Goal: Information Seeking & Learning: Learn about a topic

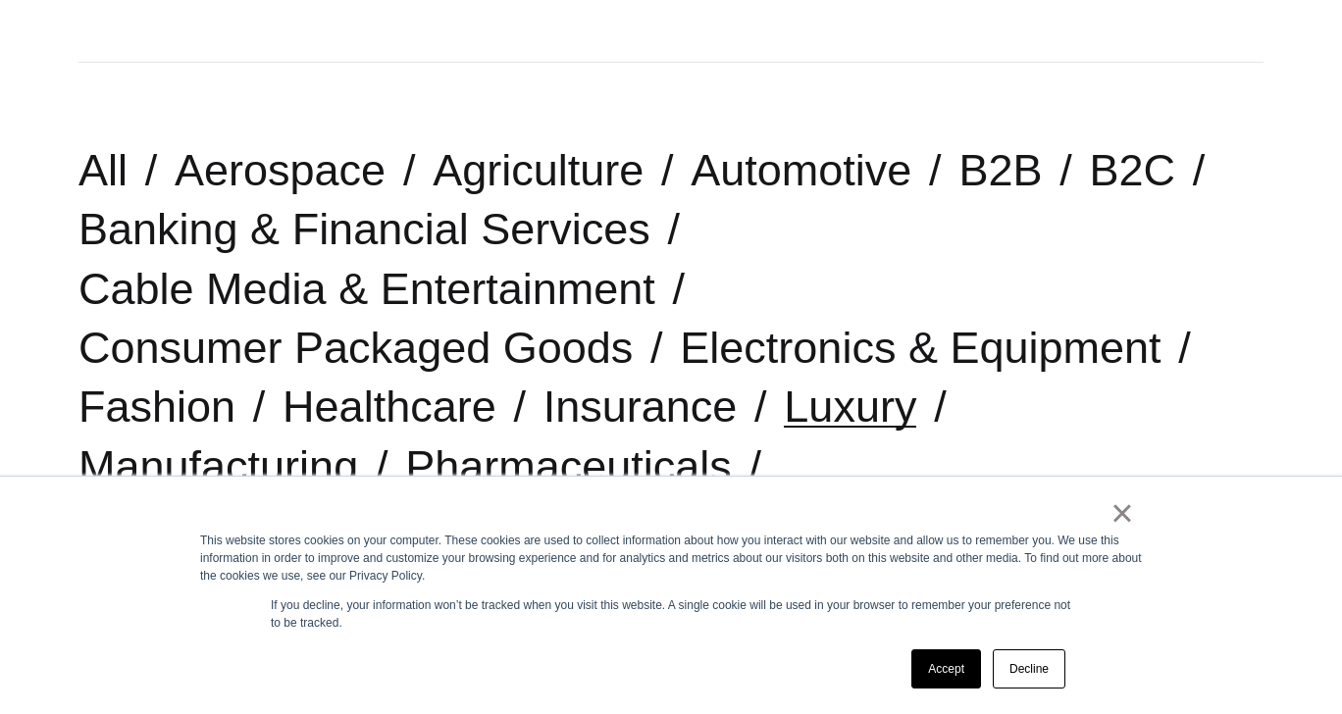
scroll to position [455, 0]
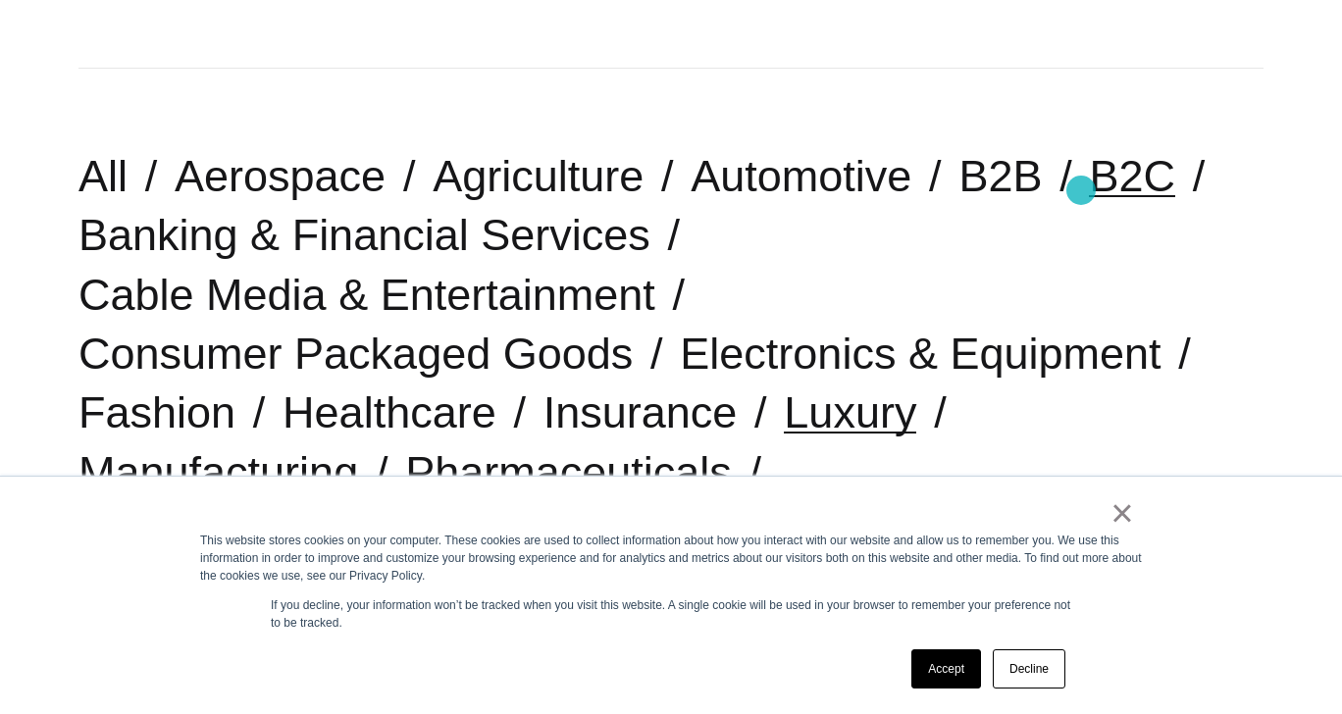
click at [1089, 190] on link "B2C" at bounding box center [1132, 176] width 86 height 50
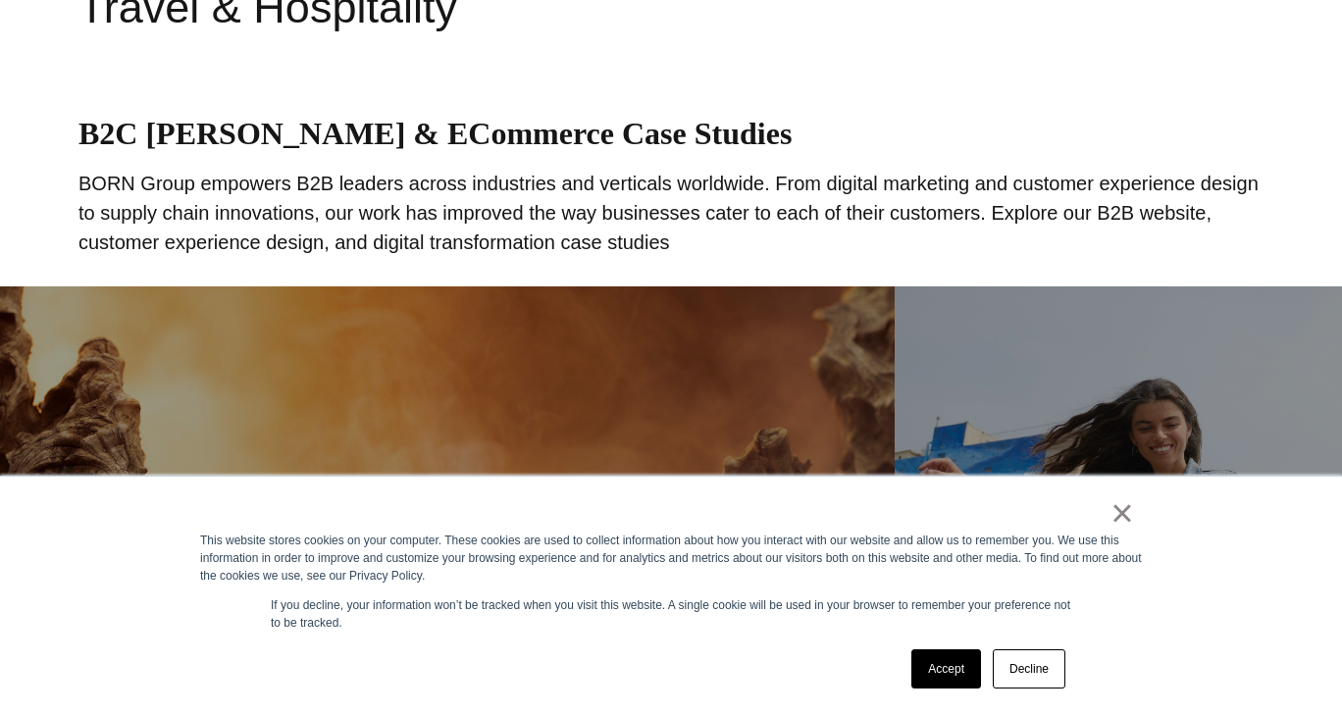
scroll to position [1104, 0]
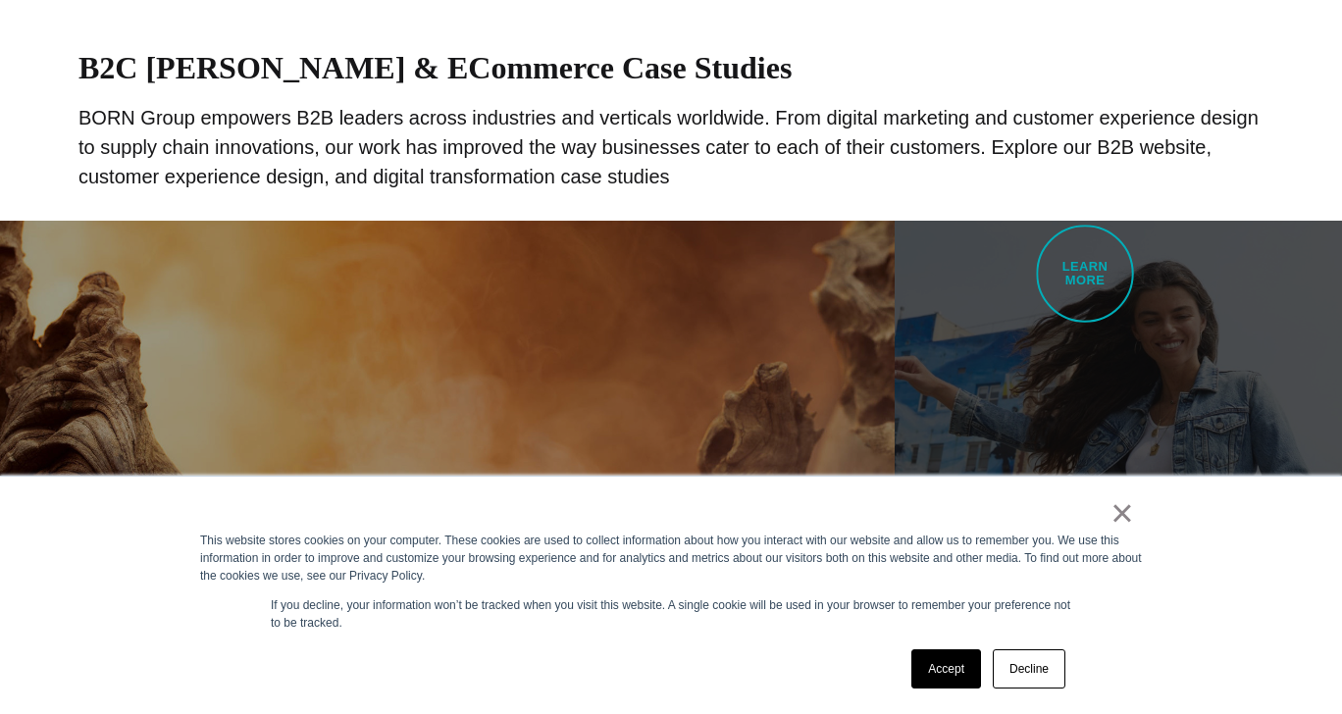
click at [1085, 274] on link "Billabong eCommerce Framework Rebuild Enhanced the shopping experience through …" at bounding box center [1118, 573] width 447 height 704
click at [1106, 359] on link "Billabong eCommerce Framework Rebuild Enhanced the shopping experience through …" at bounding box center [1118, 573] width 447 height 704
click at [1119, 338] on link "Billabong eCommerce Framework Rebuild Enhanced the shopping experience through …" at bounding box center [1118, 573] width 447 height 704
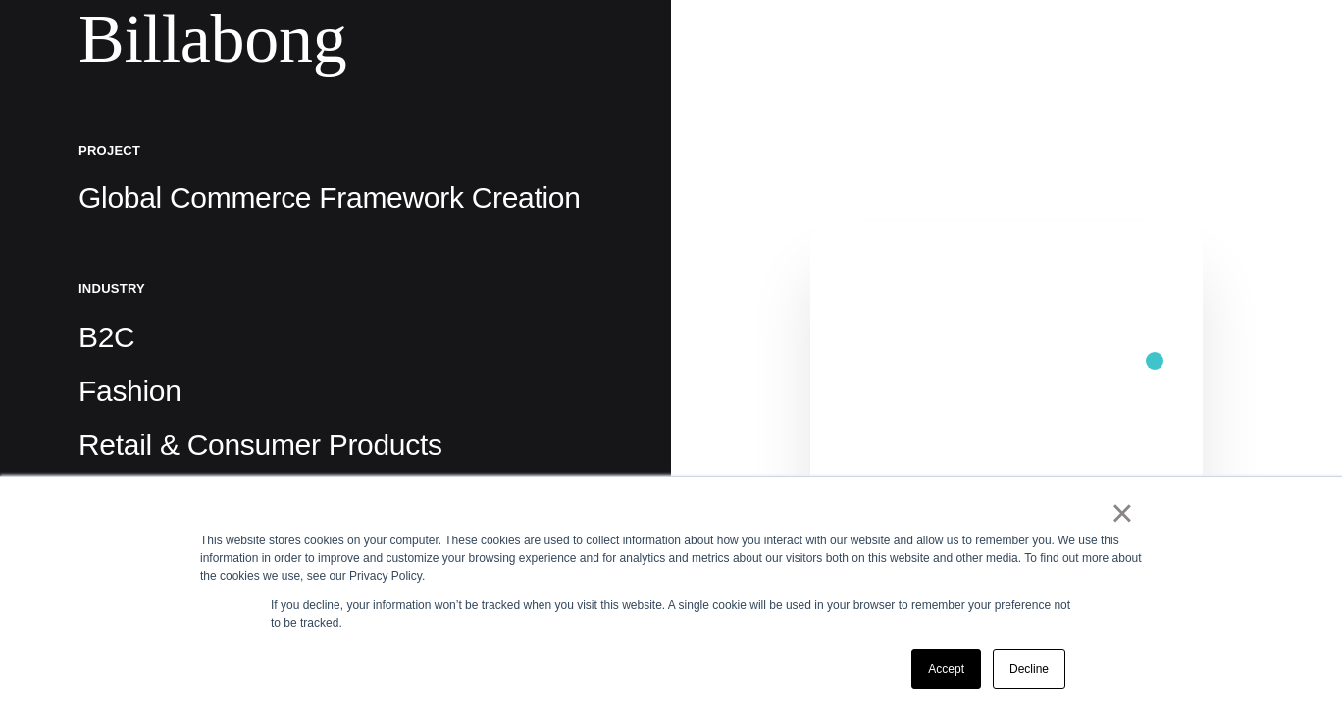
scroll to position [339, 0]
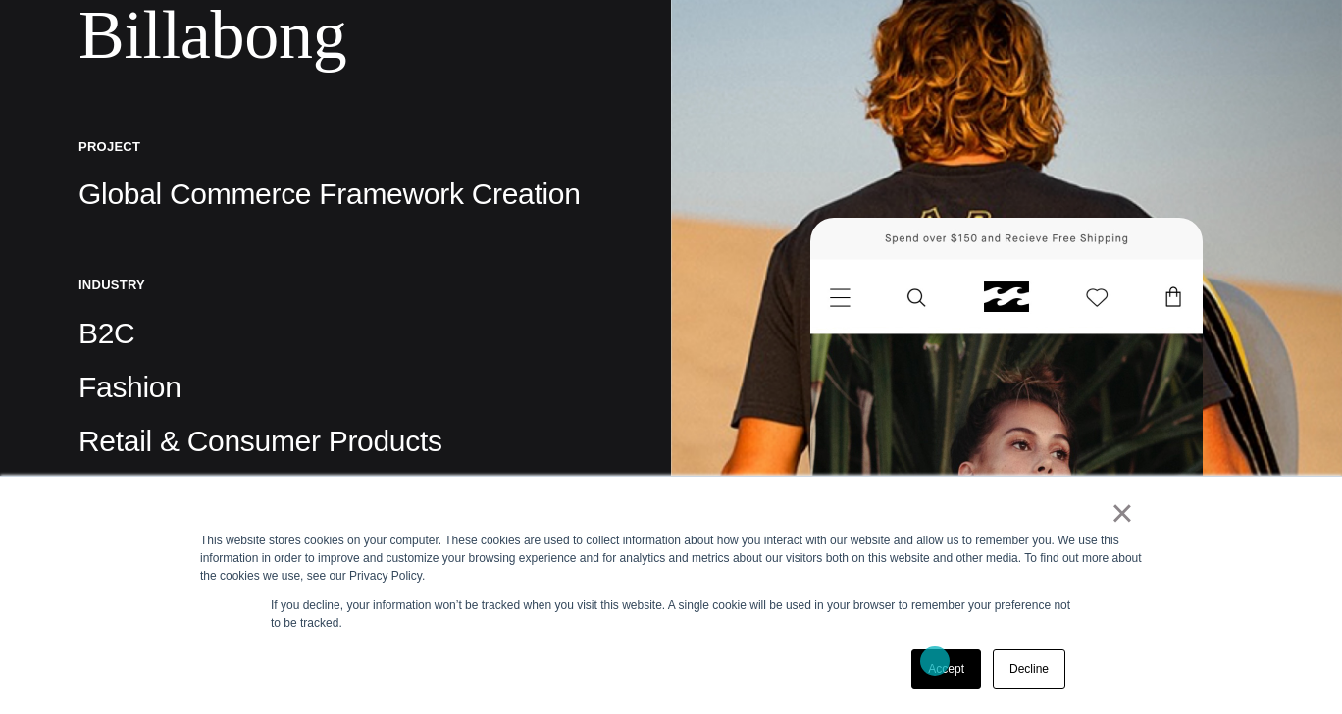
click at [935, 661] on link "Accept" at bounding box center [946, 669] width 70 height 39
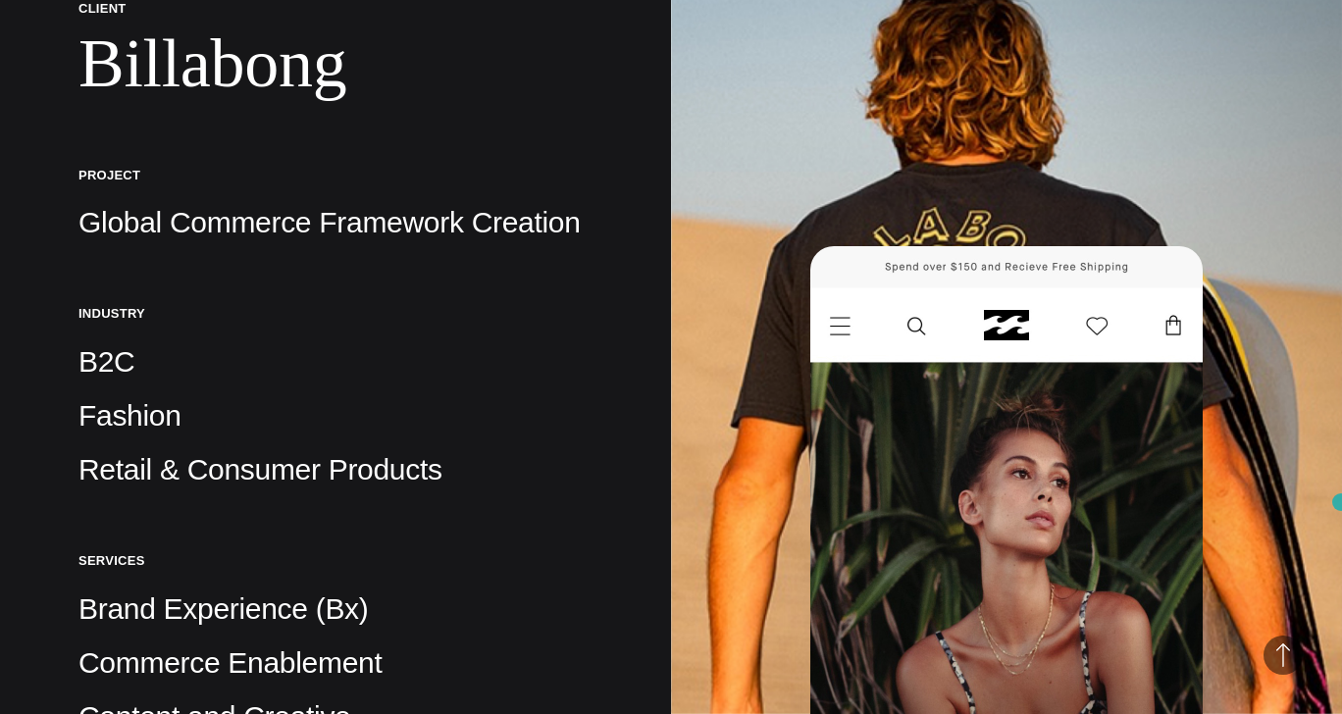
scroll to position [141, 0]
